Goal: Find specific page/section: Find specific page/section

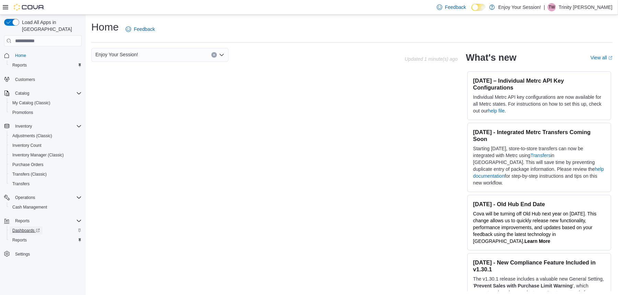
click at [33, 228] on span "Dashboards" at bounding box center [25, 230] width 27 height 5
